Goal: Information Seeking & Learning: Learn about a topic

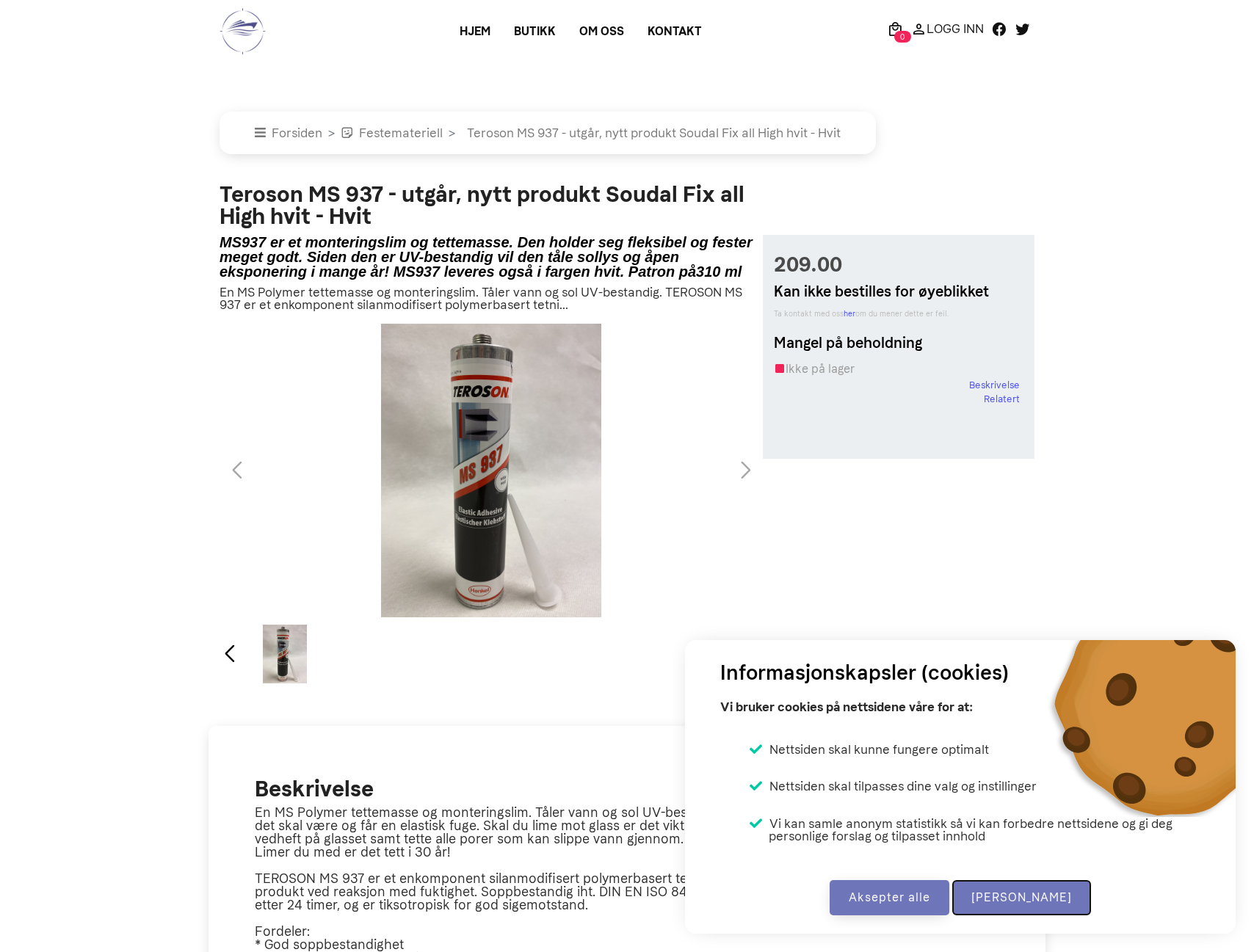
click at [1027, 895] on button "[PERSON_NAME]" at bounding box center [1021, 897] width 138 height 35
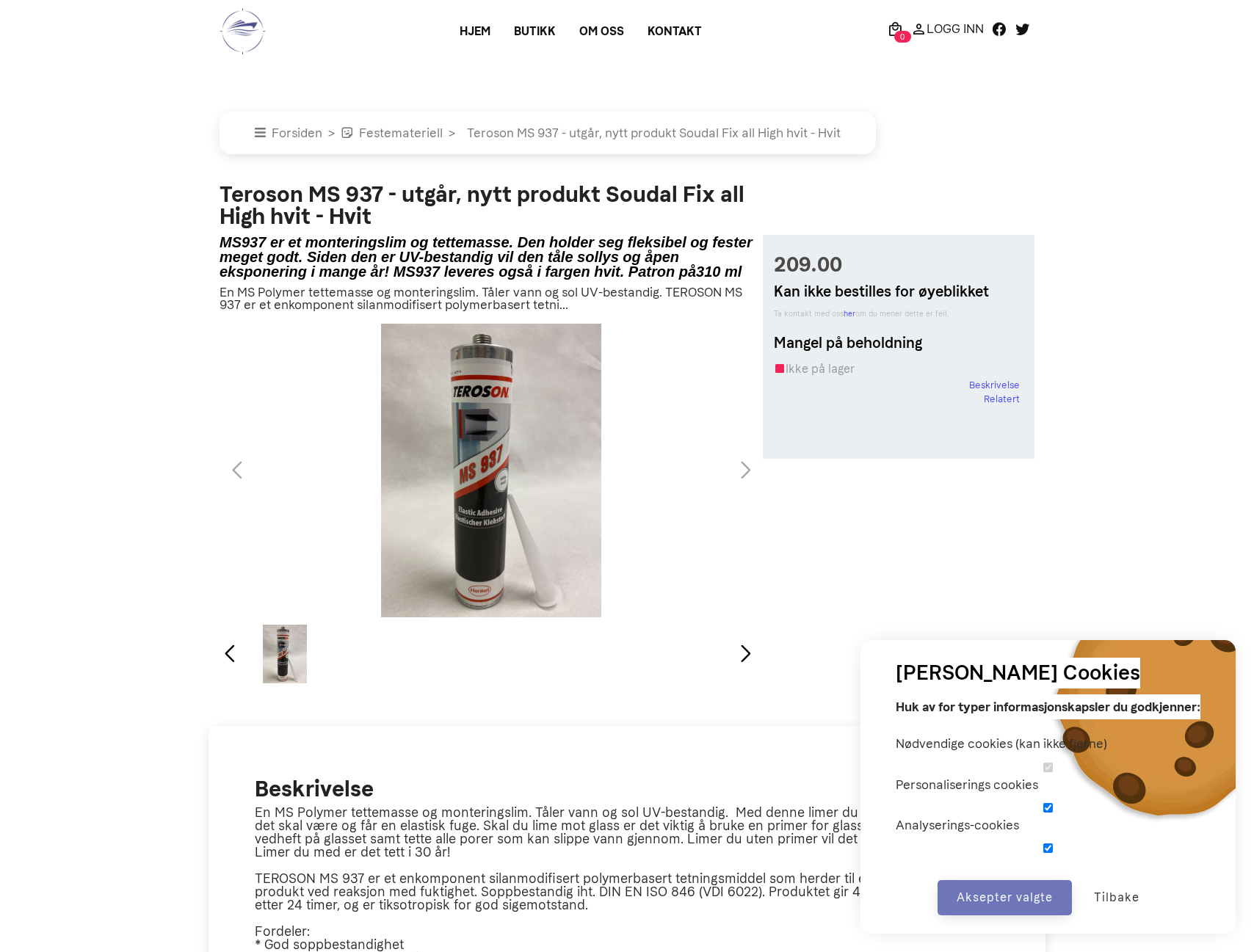
click at [1045, 807] on input "checkbox" at bounding box center [1047, 807] width 304 height 10
checkbox input "false"
click at [1042, 846] on input "checkbox" at bounding box center [1047, 847] width 304 height 10
checkbox input "false"
click at [987, 890] on button "Aksepter valgte" at bounding box center [1004, 897] width 134 height 35
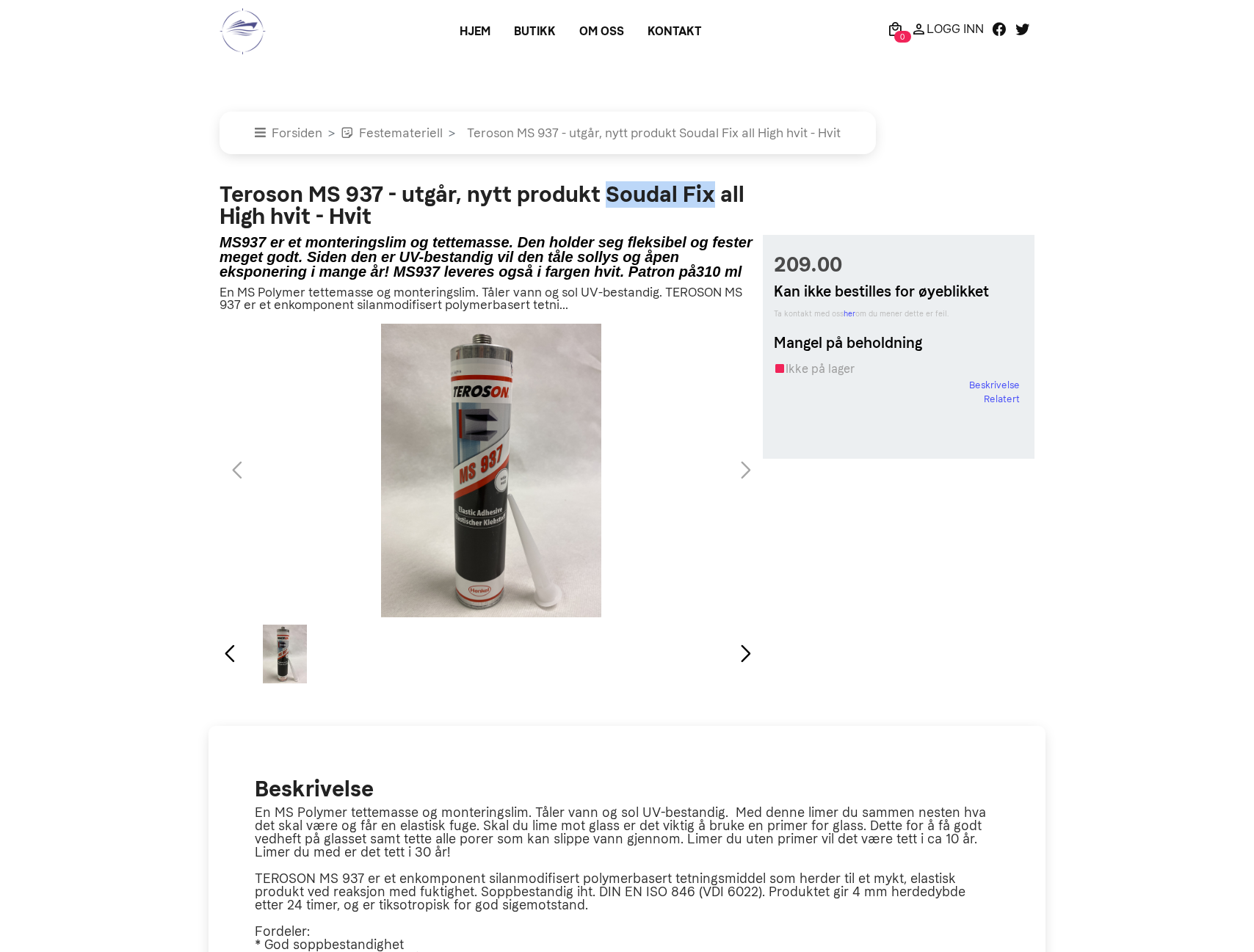
drag, startPoint x: 607, startPoint y: 197, endPoint x: 714, endPoint y: 191, distance: 107.2
click at [714, 191] on h2 "Teroson MS 937 - utgår, nytt produkt Soudal Fix all High hvit - Hvit" at bounding box center [491, 205] width 543 height 44
copy h2 "Soudal Fix"
